Goal: Find specific page/section: Find specific page/section

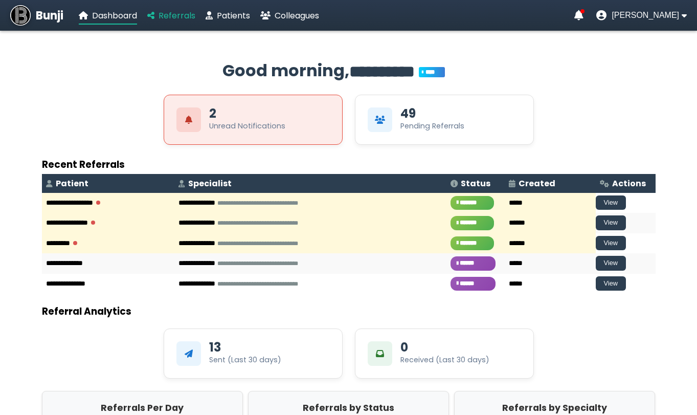
click at [181, 19] on span "Referrals" at bounding box center [177, 16] width 37 height 12
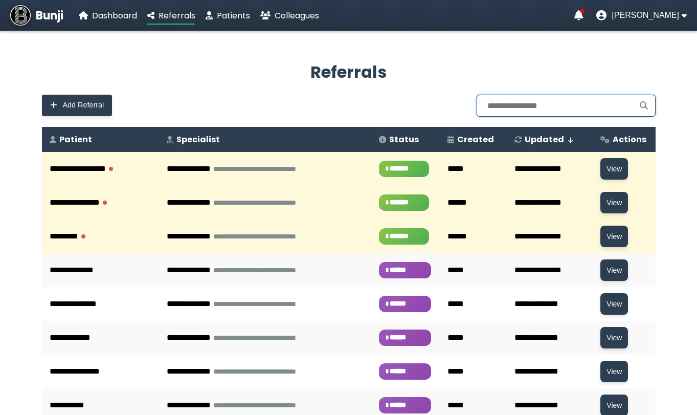
click at [518, 106] on input "text" at bounding box center [566, 106] width 179 height 22
type input "*"
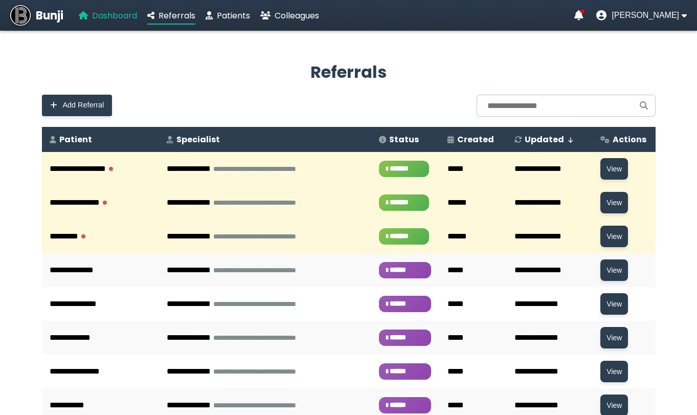
click at [109, 15] on span "Dashboard" at bounding box center [114, 16] width 45 height 12
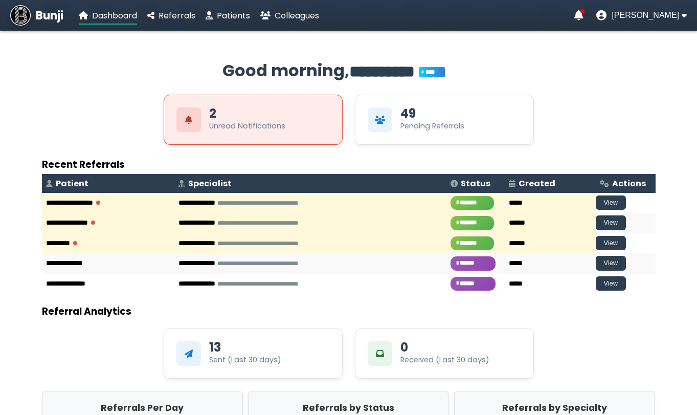
click at [84, 350] on div "13 Sent (Last 30 days) 0 Received (Last 30 days)" at bounding box center [349, 353] width 614 height 50
